Goal: Navigation & Orientation: Find specific page/section

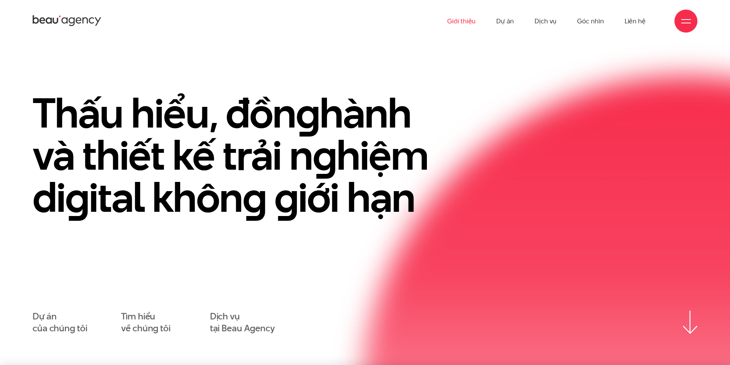
click at [472, 21] on link "Giới thiệu" at bounding box center [461, 21] width 28 height 42
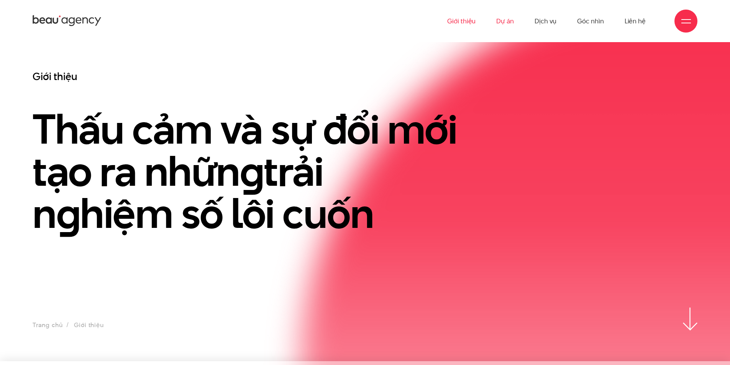
click at [501, 20] on link "Dự án" at bounding box center [505, 21] width 18 height 42
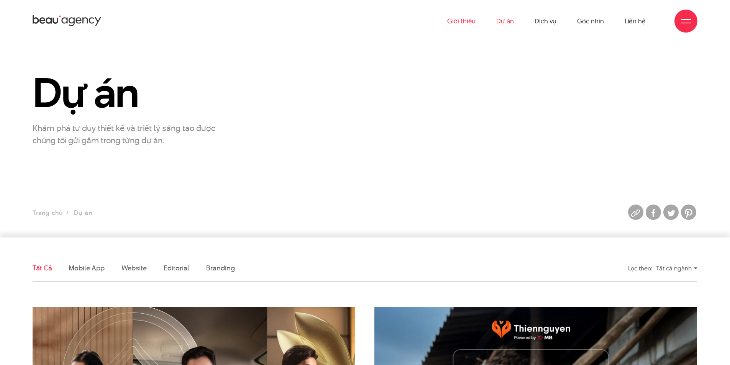
click at [468, 20] on link "Giới thiệu" at bounding box center [461, 21] width 28 height 42
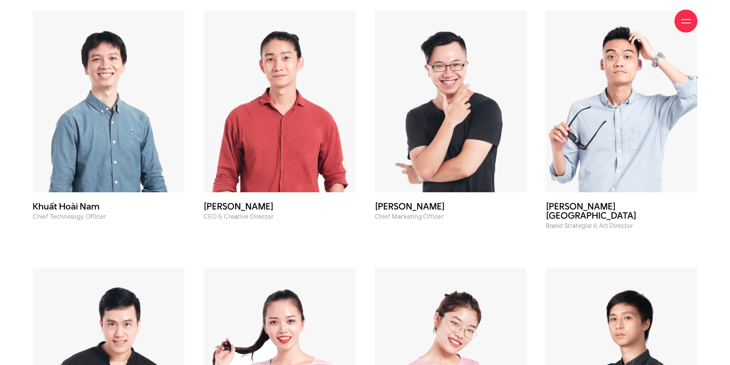
scroll to position [3510, 0]
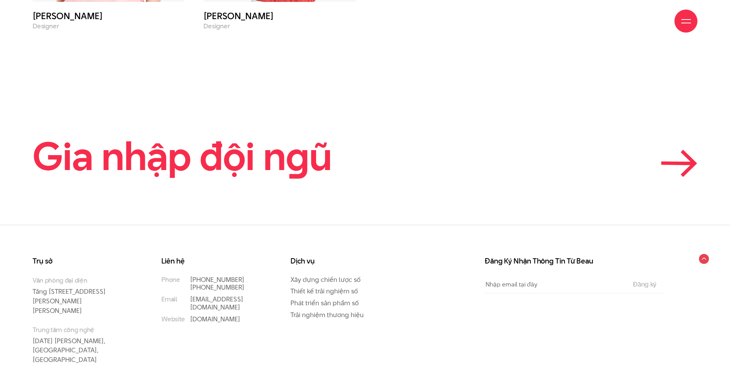
click at [679, 163] on icon at bounding box center [678, 163] width 30 height 0
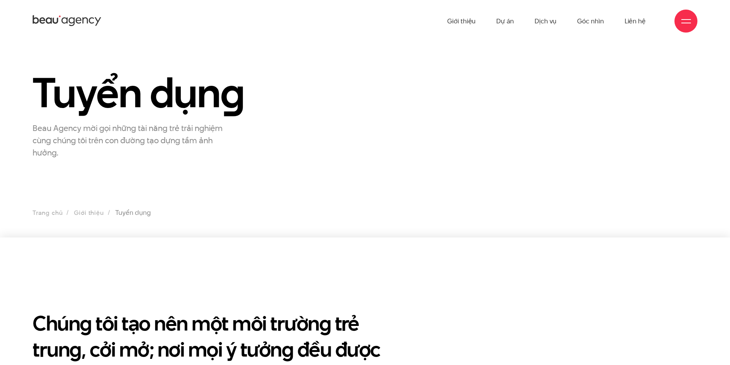
drag, startPoint x: 171, startPoint y: 362, endPoint x: 178, endPoint y: 342, distance: 20.6
click at [66, 213] on li "Trang chủ" at bounding box center [53, 213] width 40 height 11
click at [51, 213] on link "Trang chủ" at bounding box center [48, 213] width 30 height 9
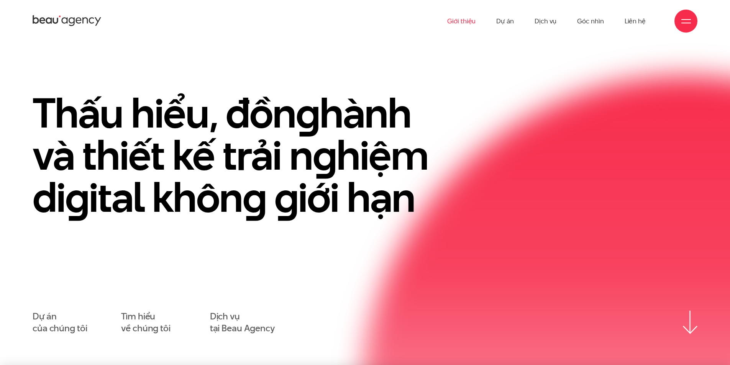
click at [462, 21] on link "Giới thiệu" at bounding box center [461, 21] width 28 height 42
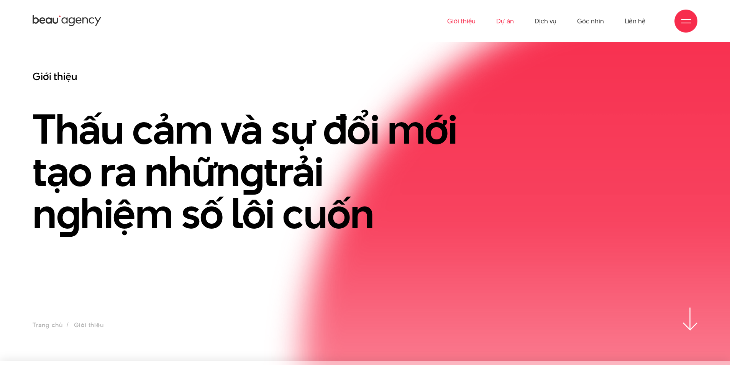
click at [502, 23] on link "Dự án" at bounding box center [505, 21] width 18 height 42
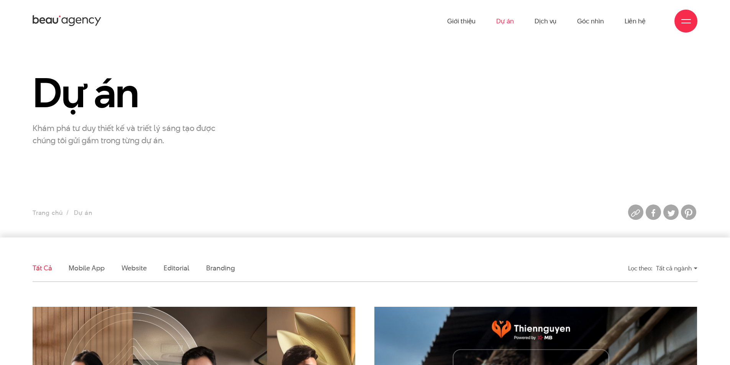
click at [511, 20] on link "Dự án" at bounding box center [505, 21] width 18 height 42
click at [546, 22] on link "Dịch vụ" at bounding box center [546, 21] width 22 height 42
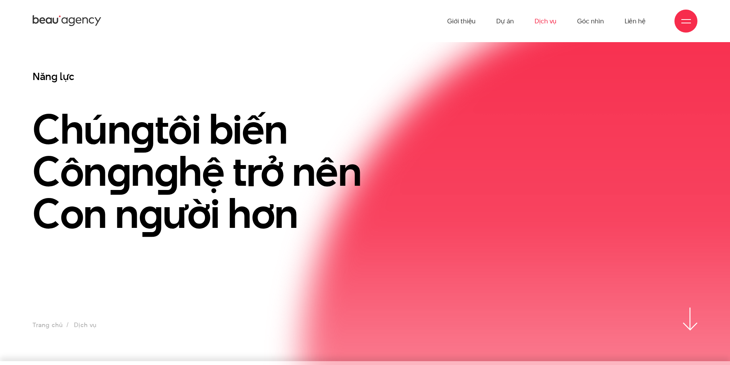
click at [485, 19] on ul "Giới thiệu Dự án Dịch vụ Góc nhìn Liên hệ" at bounding box center [546, 21] width 199 height 42
click at [477, 22] on ul "Giới thiệu Dự án Dịch vụ Góc nhìn Liên hệ" at bounding box center [546, 21] width 199 height 42
click at [471, 22] on link "Giới thiệu" at bounding box center [461, 21] width 28 height 42
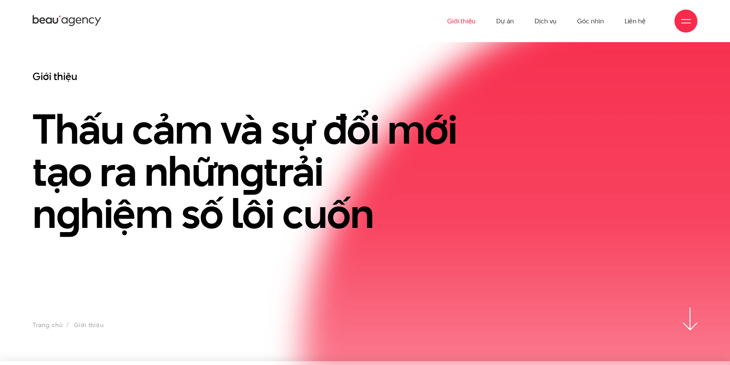
drag, startPoint x: 358, startPoint y: 100, endPoint x: 352, endPoint y: 117, distance: 17.7
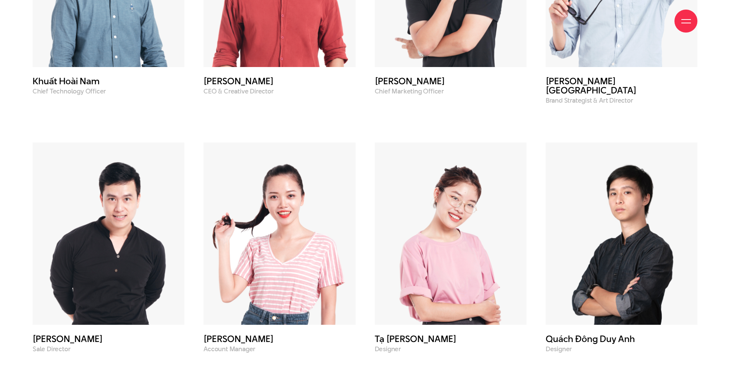
scroll to position [3510, 0]
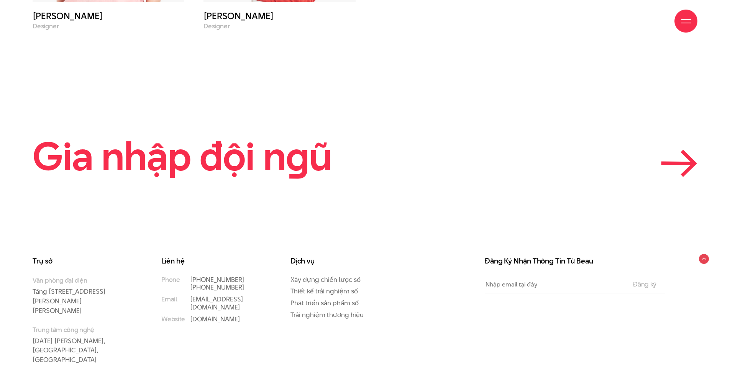
click at [673, 163] on icon at bounding box center [678, 163] width 30 height 0
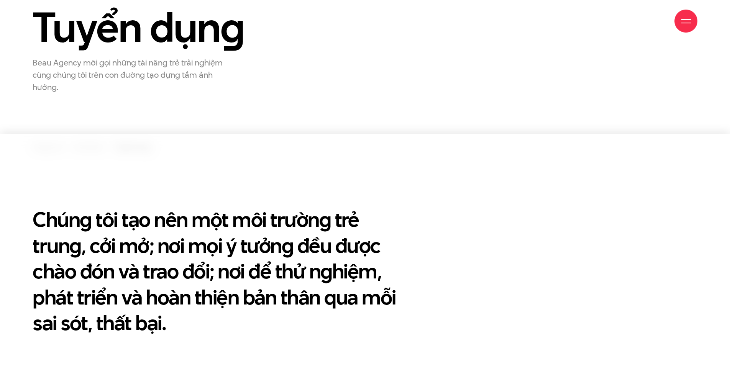
scroll to position [115, 0]
